Goal: Information Seeking & Learning: Learn about a topic

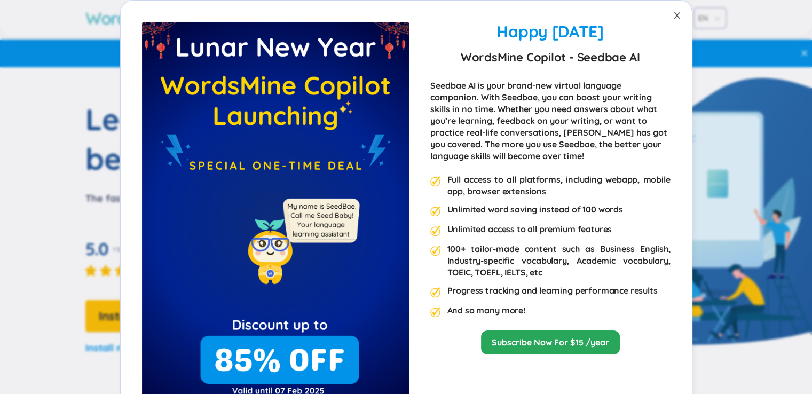
click at [672, 8] on span "Close" at bounding box center [677, 16] width 30 height 30
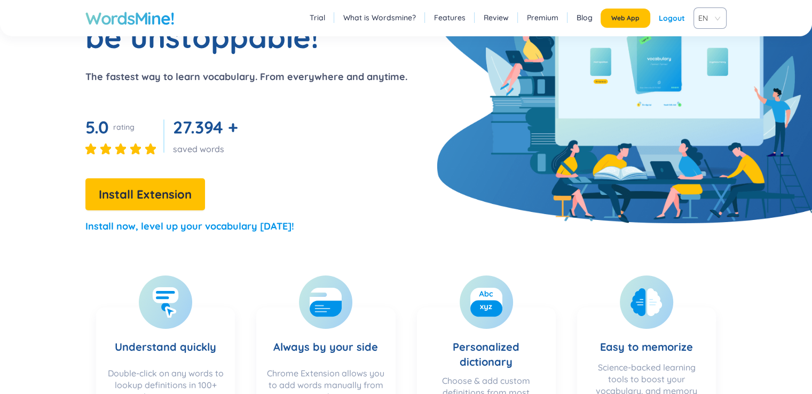
scroll to position [267, 0]
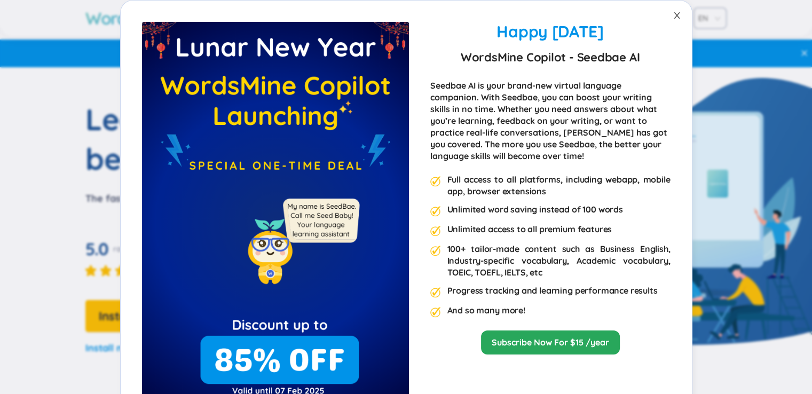
click at [674, 14] on icon "close" at bounding box center [677, 15] width 6 height 6
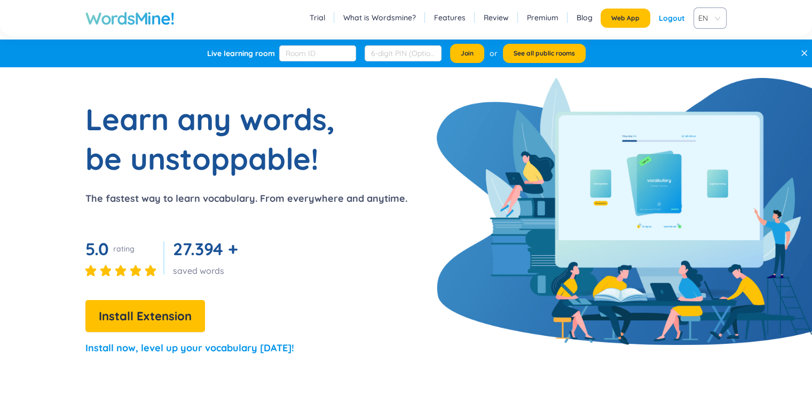
click at [673, 23] on div "Logout" at bounding box center [672, 18] width 26 height 19
click at [673, 13] on link "Login" at bounding box center [675, 18] width 20 height 19
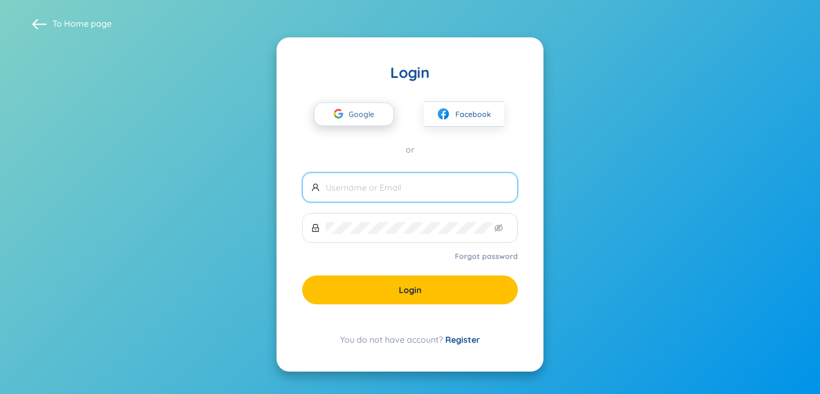
click at [360, 116] on span "Google" at bounding box center [364, 114] width 31 height 22
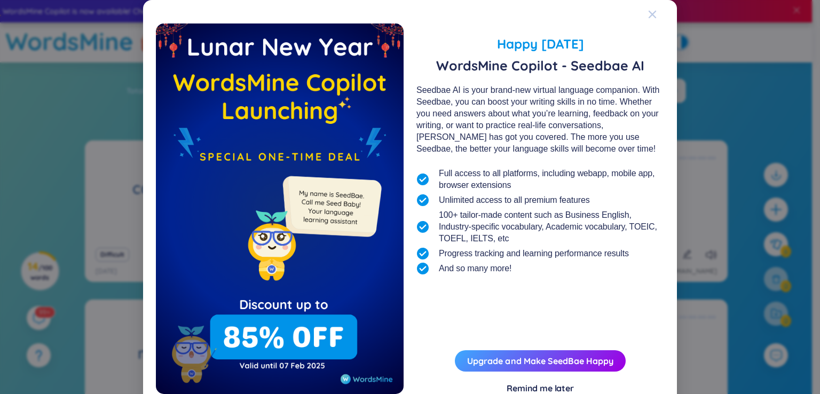
click at [653, 10] on span "Close" at bounding box center [662, 14] width 29 height 29
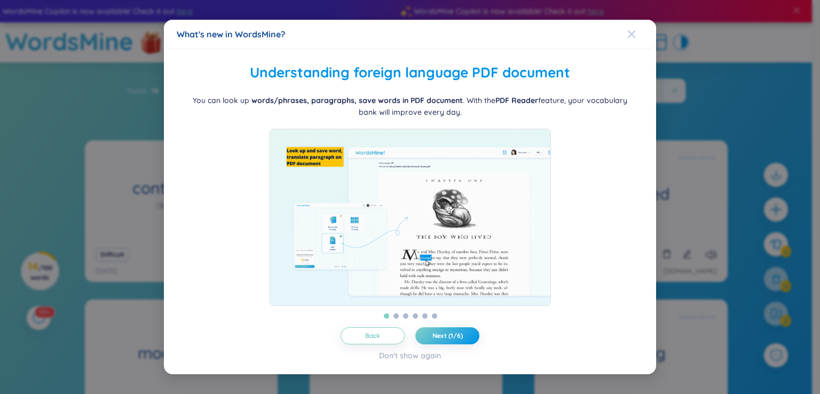
click at [635, 30] on icon "Close" at bounding box center [631, 34] width 9 height 9
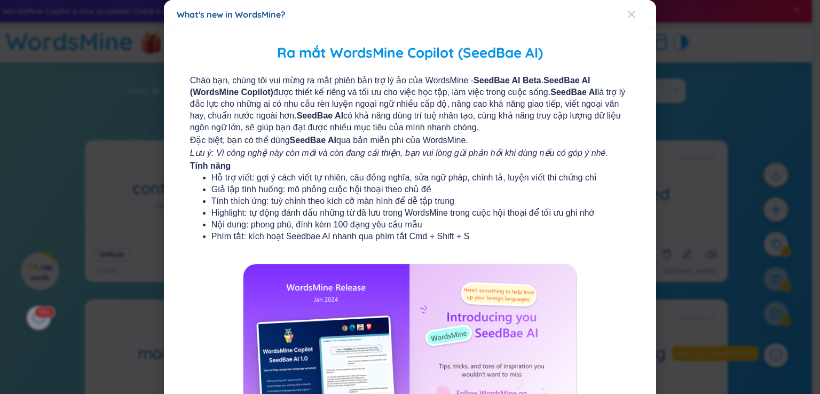
click at [627, 14] on icon "Close" at bounding box center [631, 14] width 9 height 9
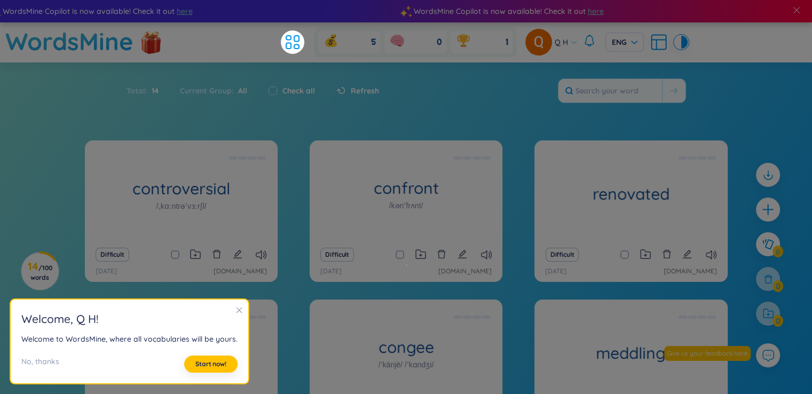
click at [236, 308] on icon "close" at bounding box center [238, 310] width 7 height 7
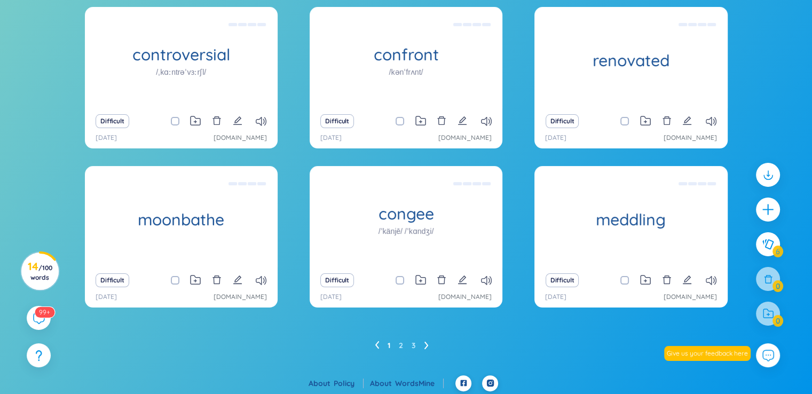
scroll to position [136, 0]
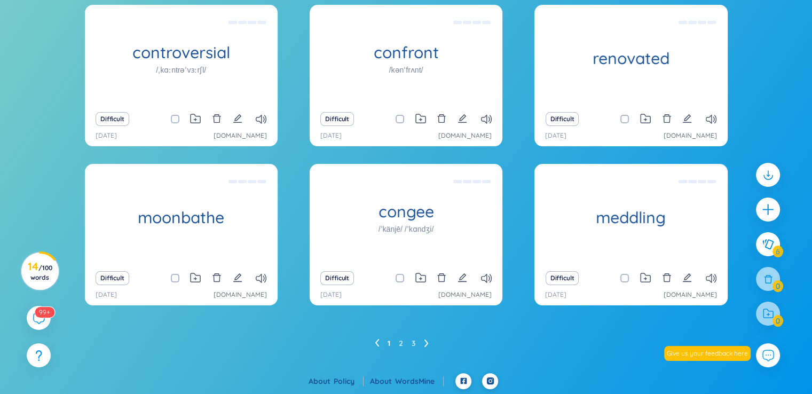
click at [425, 339] on ul "1 2 3" at bounding box center [406, 343] width 62 height 17
click at [429, 345] on ul "1 2 3" at bounding box center [406, 343] width 62 height 17
click at [417, 345] on ul "1 2 3" at bounding box center [406, 343] width 62 height 17
click at [417, 343] on ul "1 2 3" at bounding box center [406, 343] width 62 height 17
click at [411, 342] on ul "1 2 3" at bounding box center [406, 343] width 62 height 17
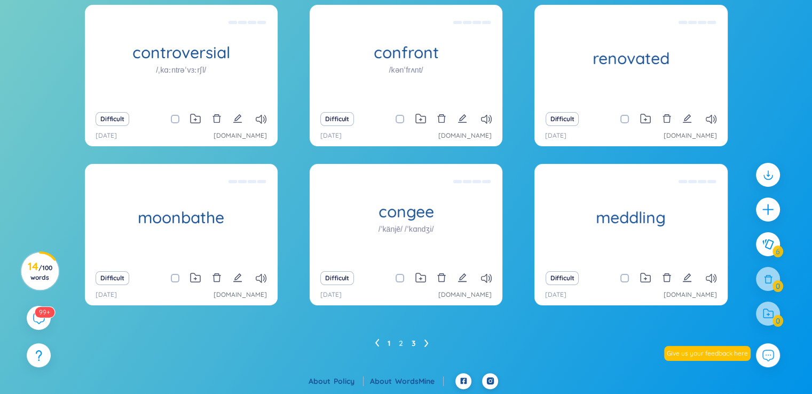
click at [414, 344] on link "3" at bounding box center [414, 343] width 4 height 16
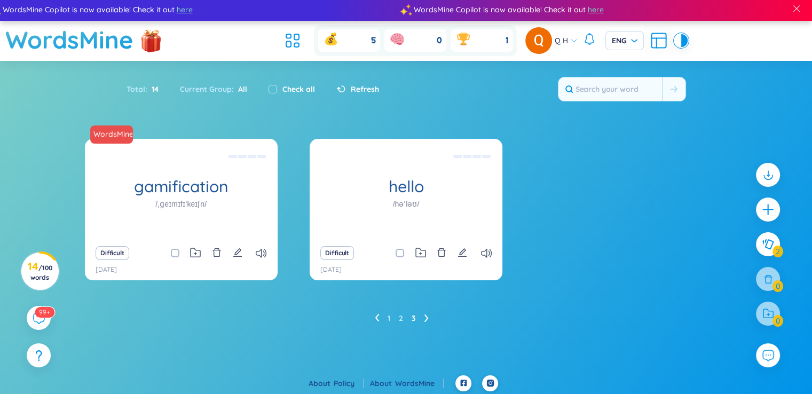
scroll to position [0, 0]
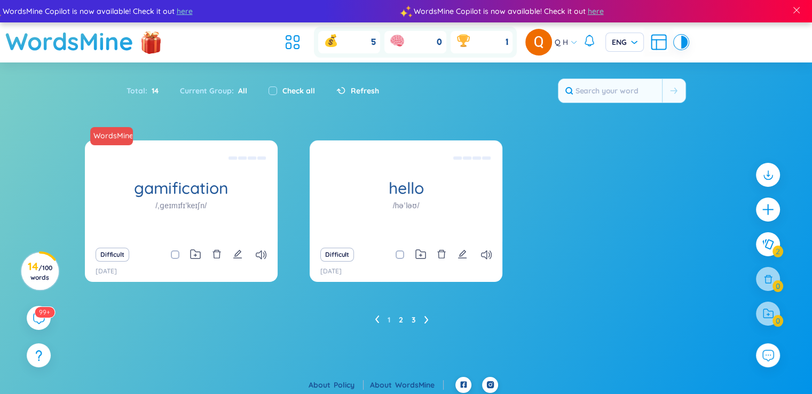
click at [402, 319] on link "2" at bounding box center [401, 320] width 4 height 16
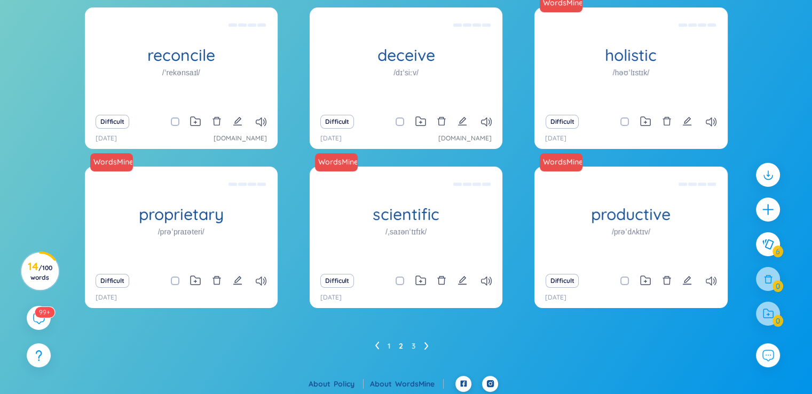
scroll to position [136, 0]
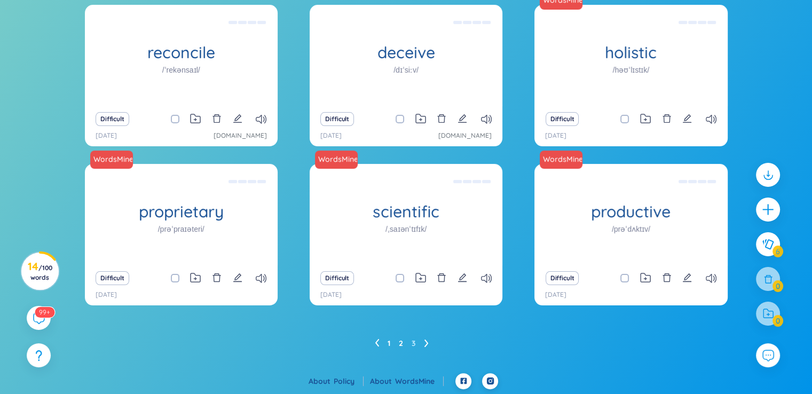
click at [388, 342] on link "1" at bounding box center [389, 343] width 3 height 16
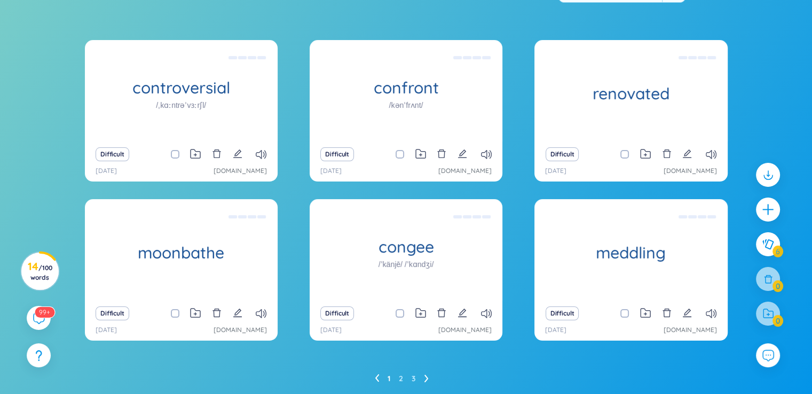
scroll to position [82, 0]
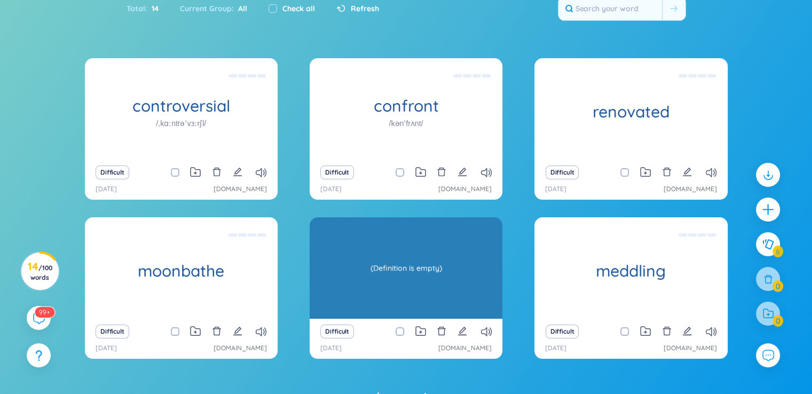
click at [380, 268] on div "(Definition is empty)" at bounding box center [406, 268] width 182 height 96
click at [397, 268] on div "(Definition is empty)" at bounding box center [406, 268] width 182 height 96
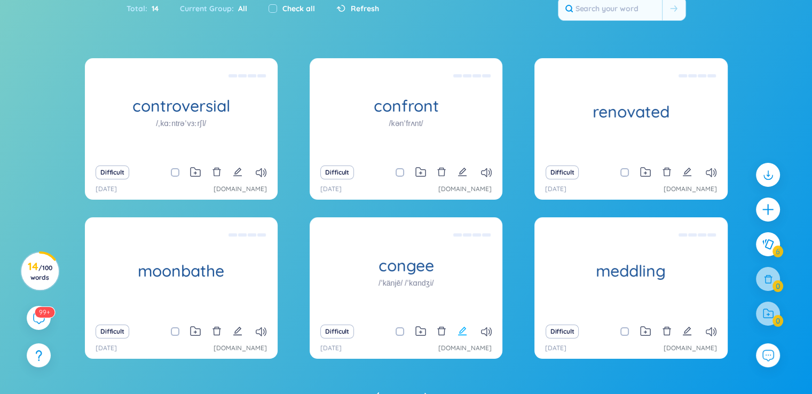
click at [460, 332] on icon "edit" at bounding box center [462, 331] width 9 height 9
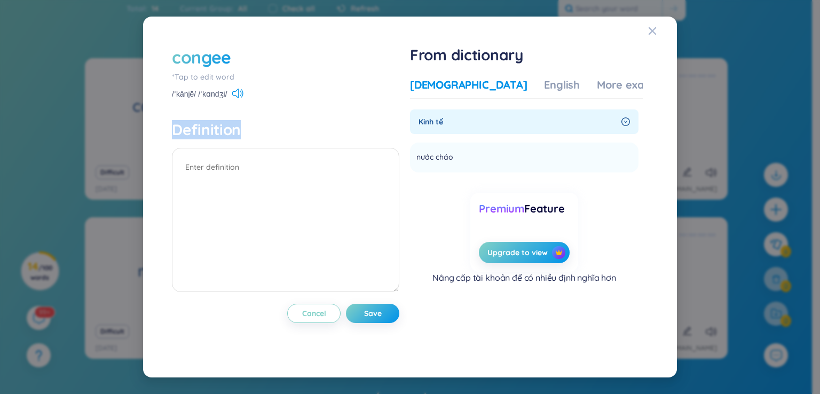
drag, startPoint x: 171, startPoint y: 130, endPoint x: 279, endPoint y: 125, distance: 108.0
click at [279, 125] on h4 "Definition" at bounding box center [285, 129] width 227 height 19
drag, startPoint x: 656, startPoint y: 30, endPoint x: 497, endPoint y: 2, distance: 161.6
click at [654, 31] on icon "Close" at bounding box center [652, 31] width 9 height 9
